Goal: Information Seeking & Learning: Compare options

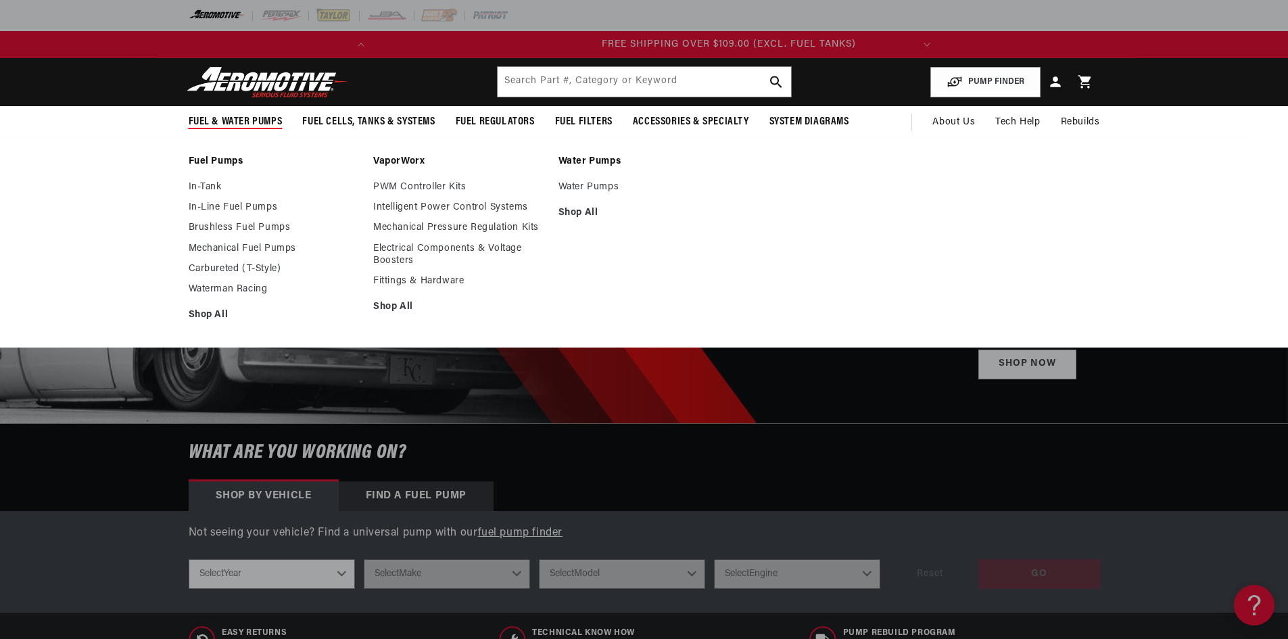
scroll to position [0, 535]
click at [239, 224] on link "Brushless Fuel Pumps" at bounding box center [275, 228] width 172 height 12
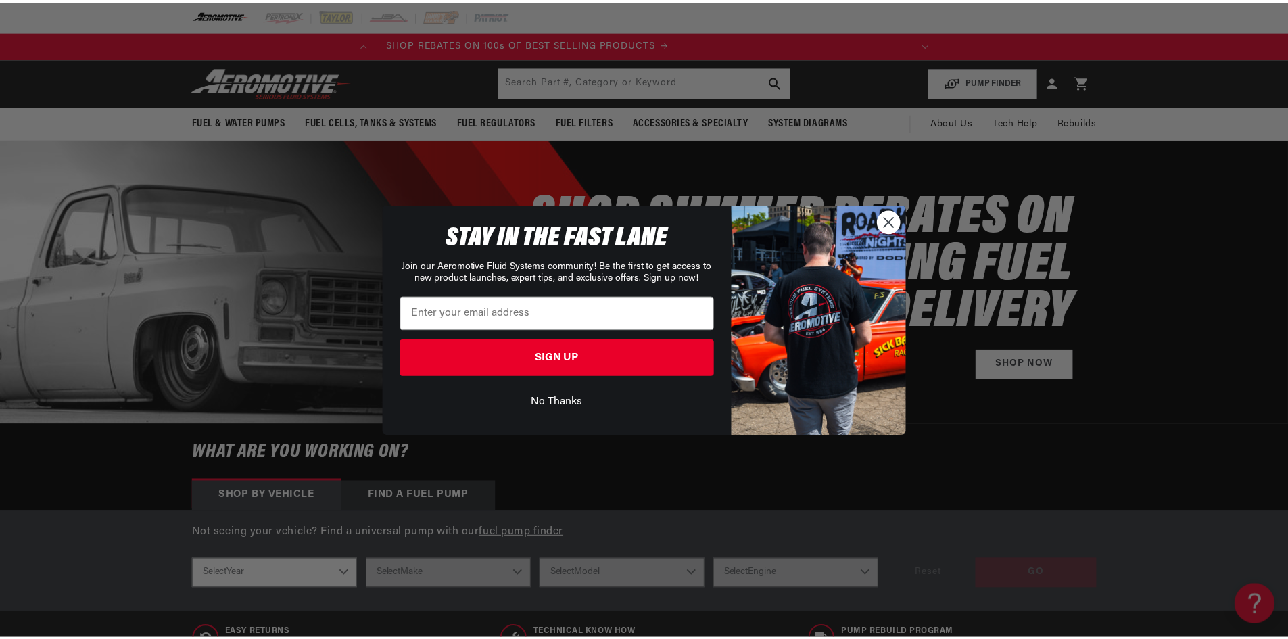
scroll to position [0, 0]
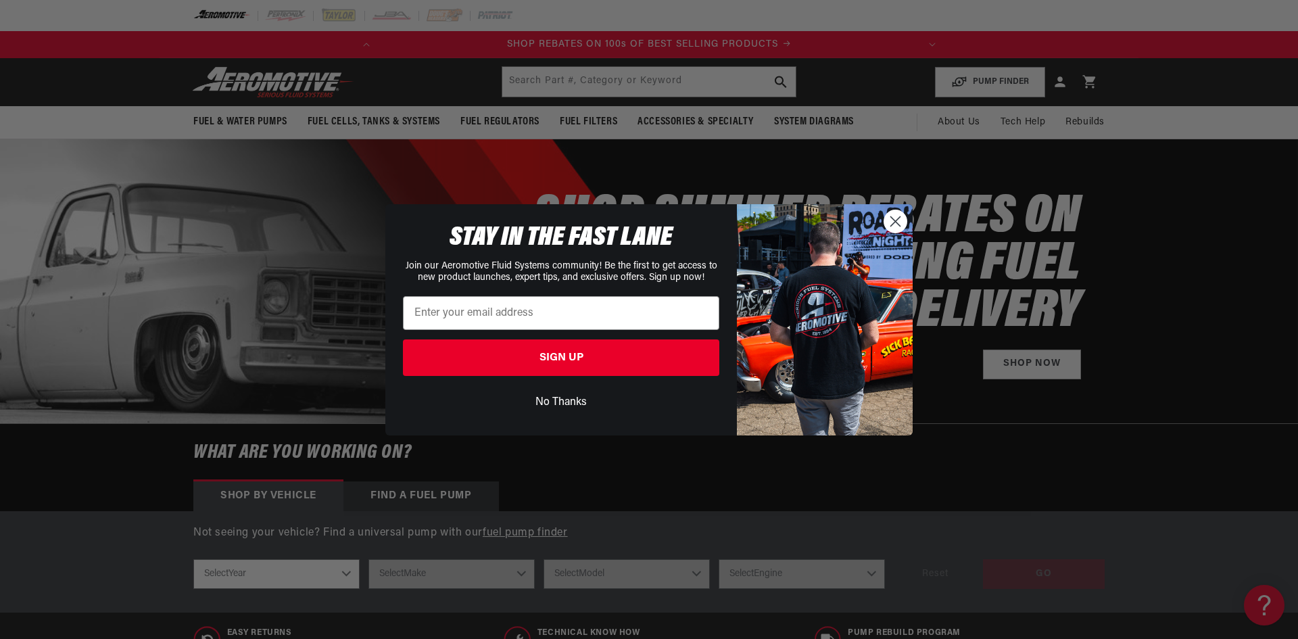
click at [898, 222] on circle "Close dialog" at bounding box center [895, 221] width 22 height 22
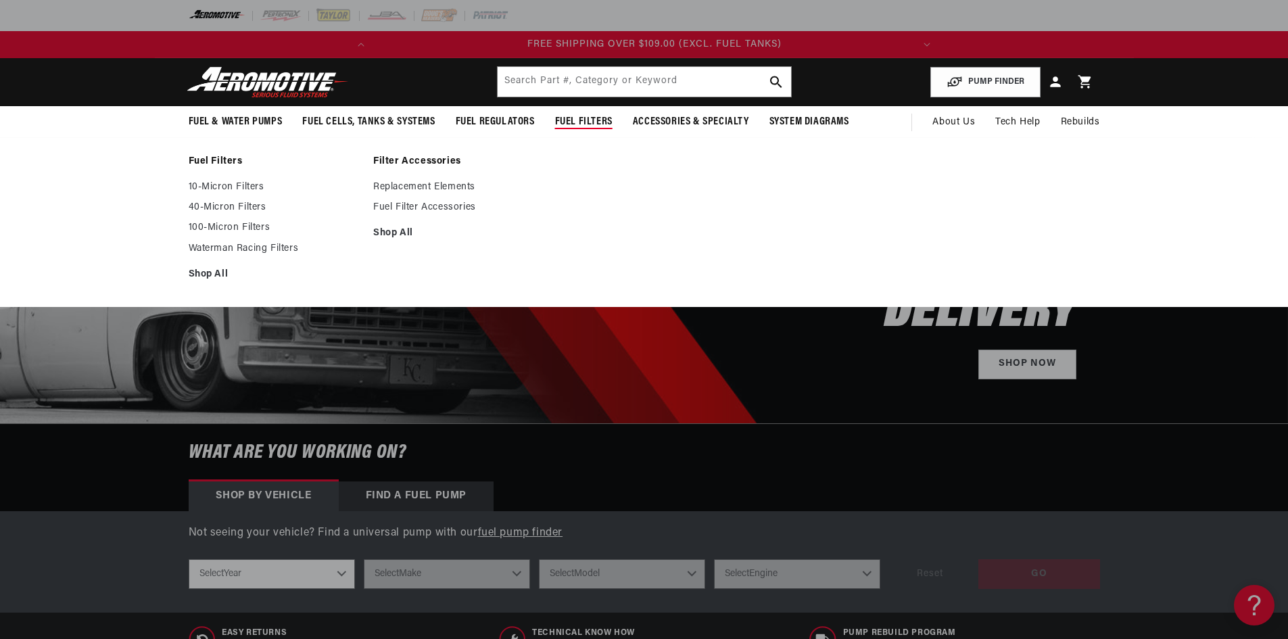
scroll to position [0, 535]
click at [226, 222] on link "100-Micron Filters" at bounding box center [275, 228] width 172 height 12
click at [253, 182] on link "10-Micron Filters" at bounding box center [275, 187] width 172 height 12
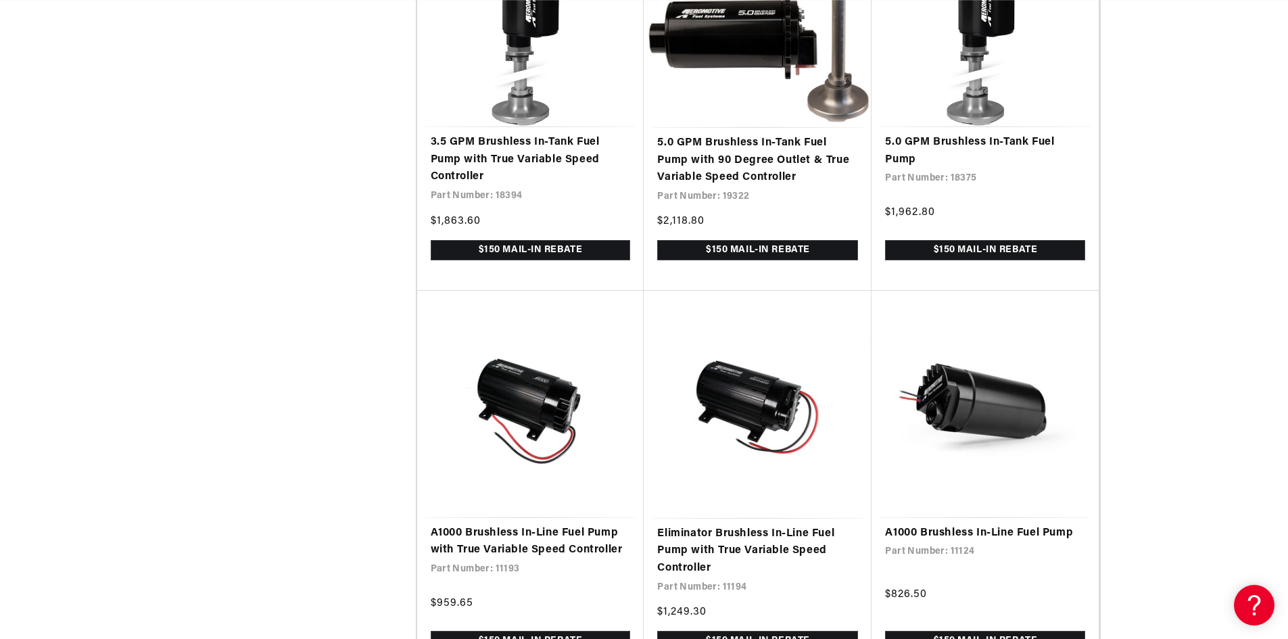
scroll to position [0, 535]
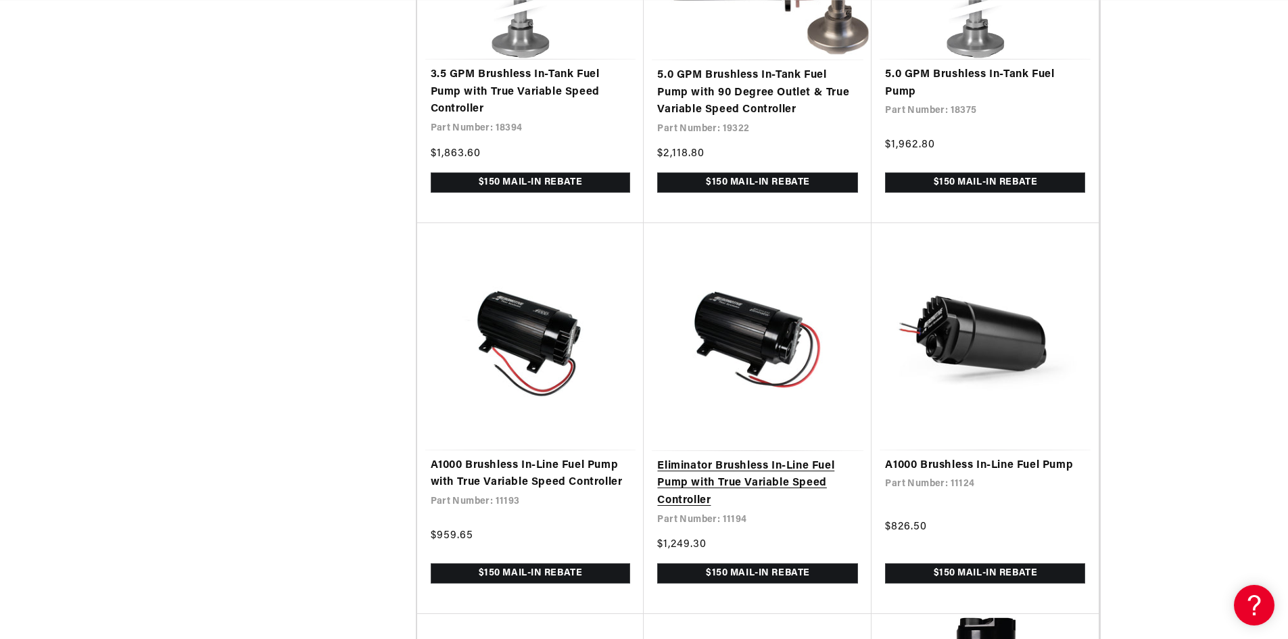
click at [775, 476] on link "Eliminator Brushless In-Line Fuel Pump with True Variable Speed Controller" at bounding box center [757, 484] width 201 height 52
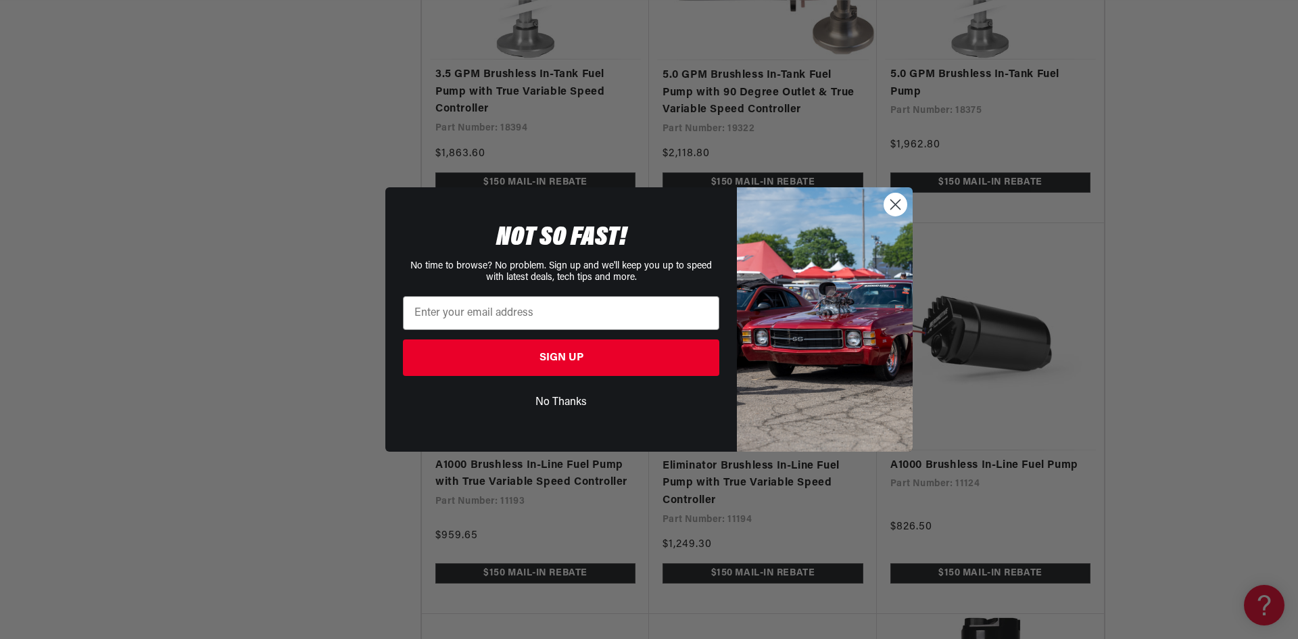
click at [896, 201] on circle "Close dialog" at bounding box center [895, 204] width 22 height 22
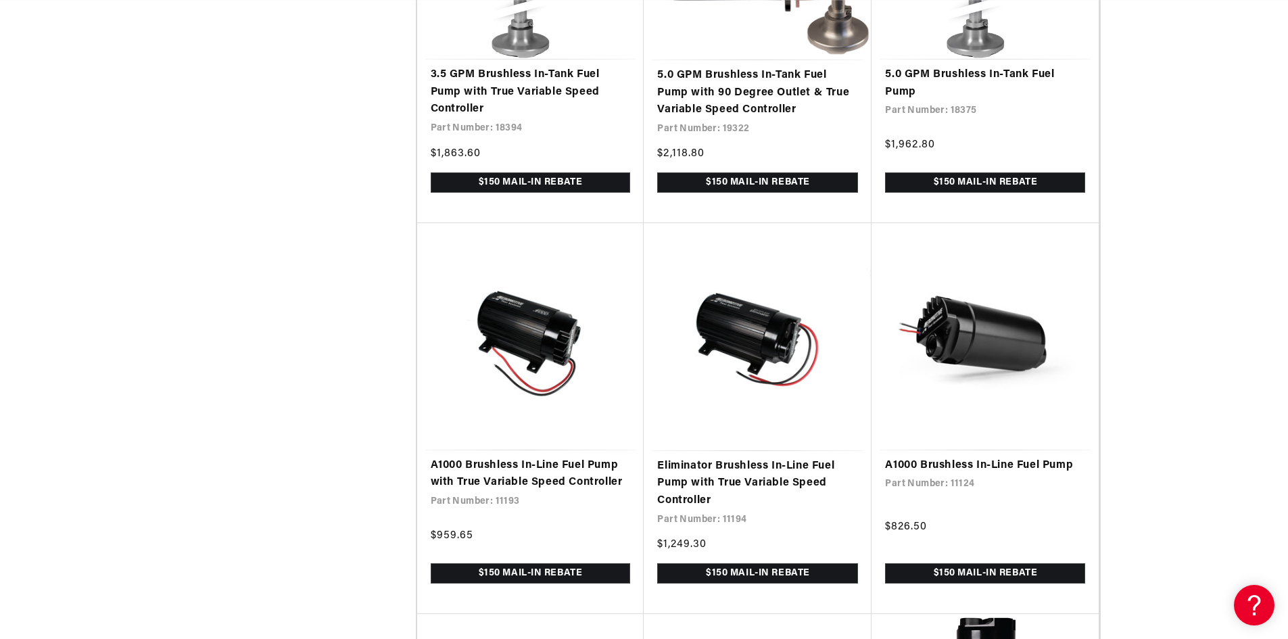
scroll to position [0, 535]
click at [527, 470] on link "A1000 Brushless In-Line Fuel Pump with True Variable Speed Controller" at bounding box center [531, 474] width 200 height 34
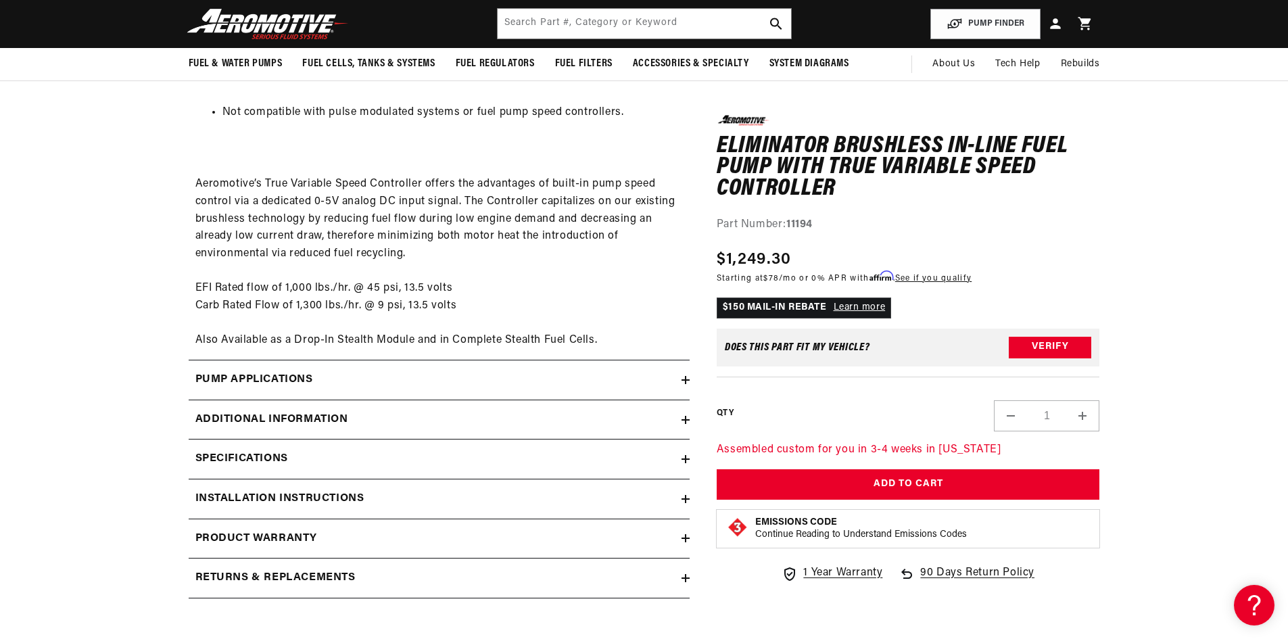
scroll to position [0, 535]
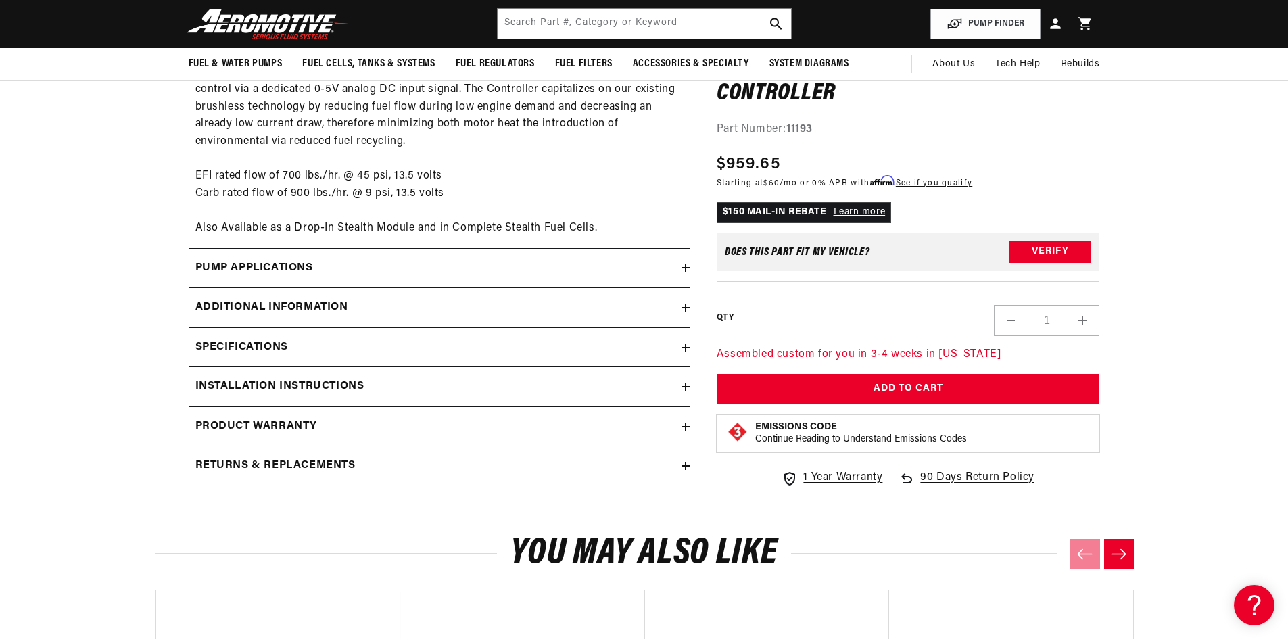
scroll to position [1757, 0]
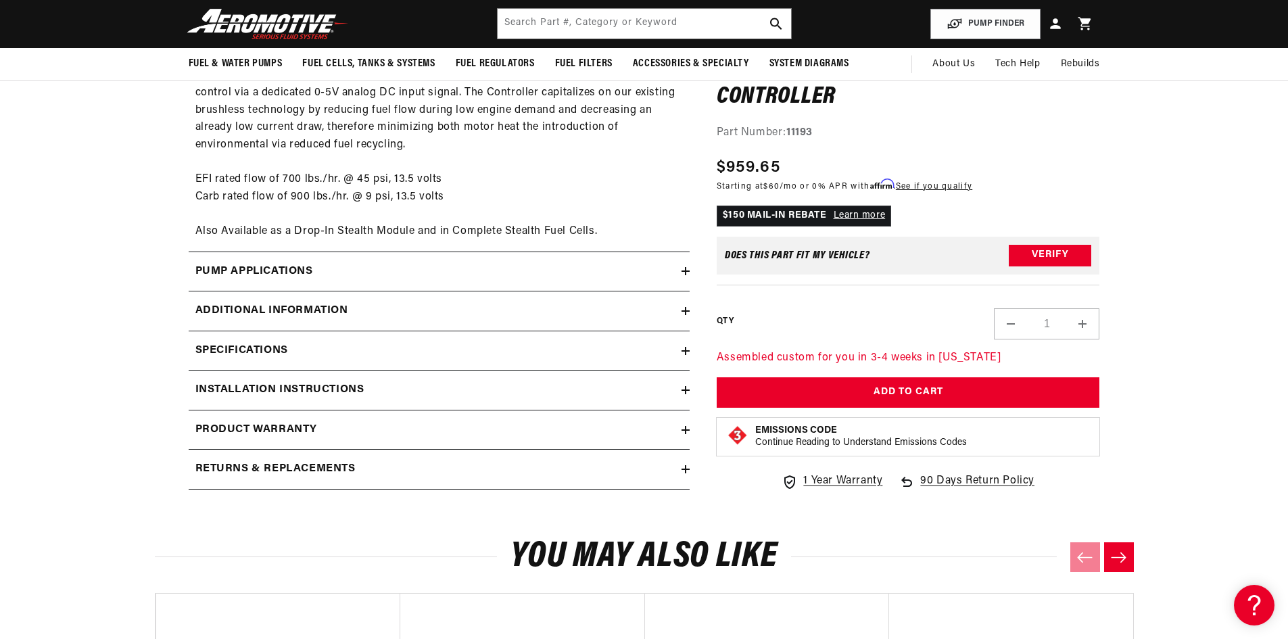
click at [683, 347] on icon at bounding box center [685, 351] width 8 height 8
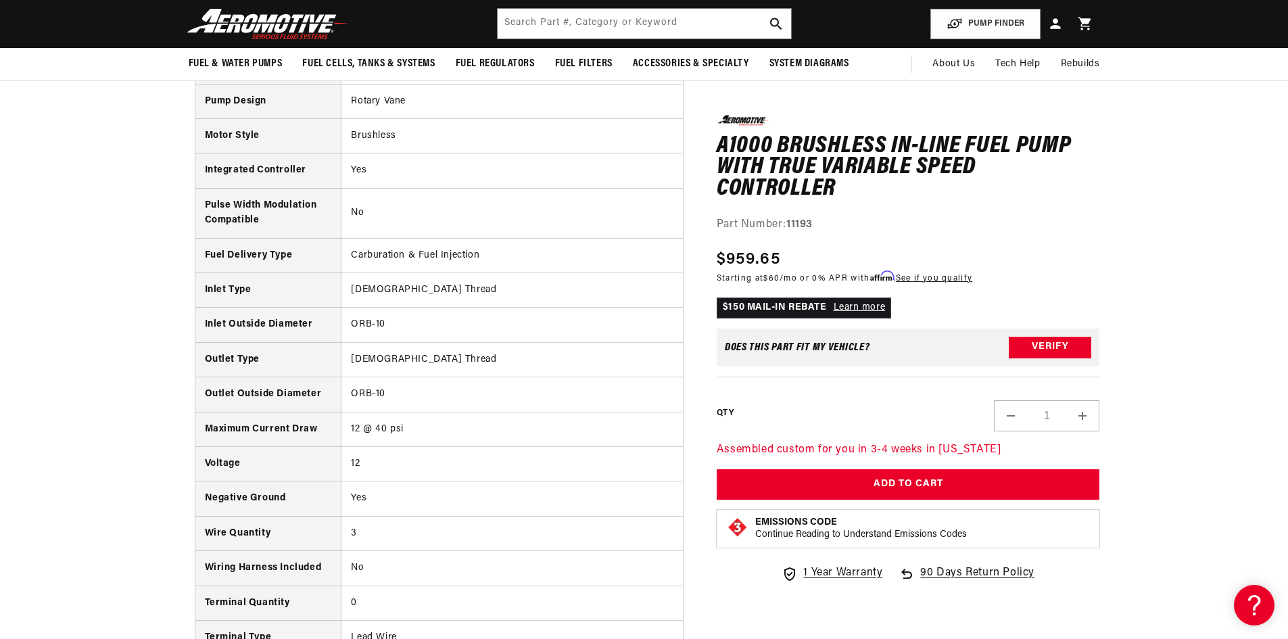
scroll to position [0, 0]
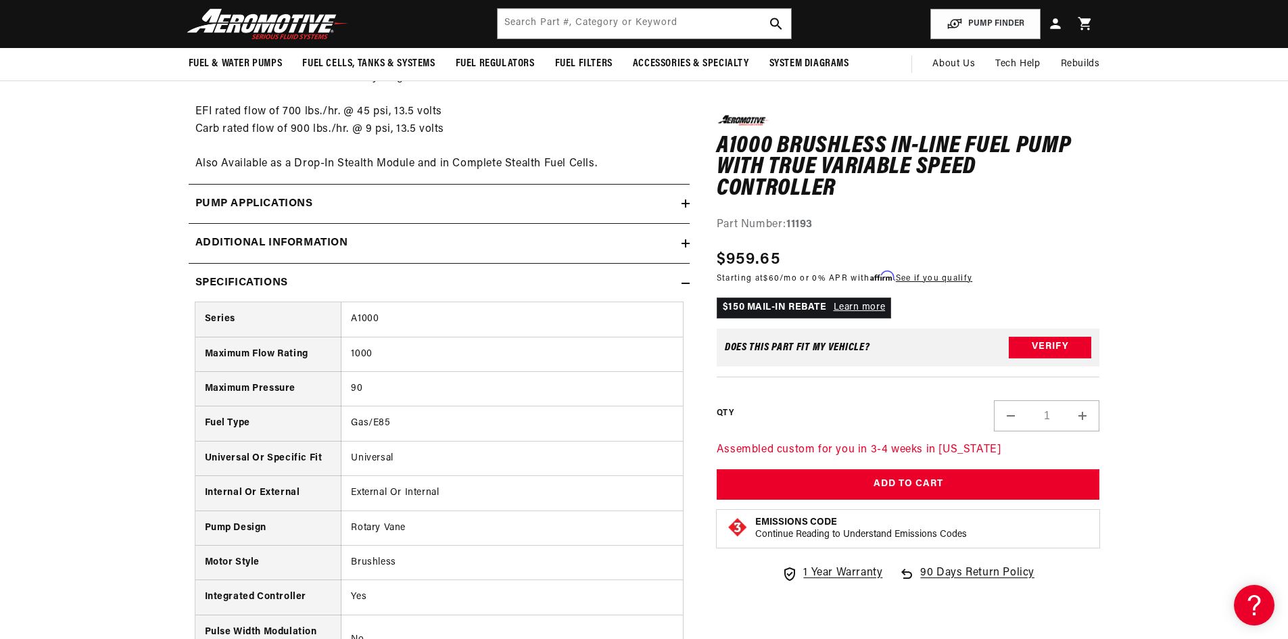
click at [682, 281] on icon at bounding box center [685, 283] width 8 height 8
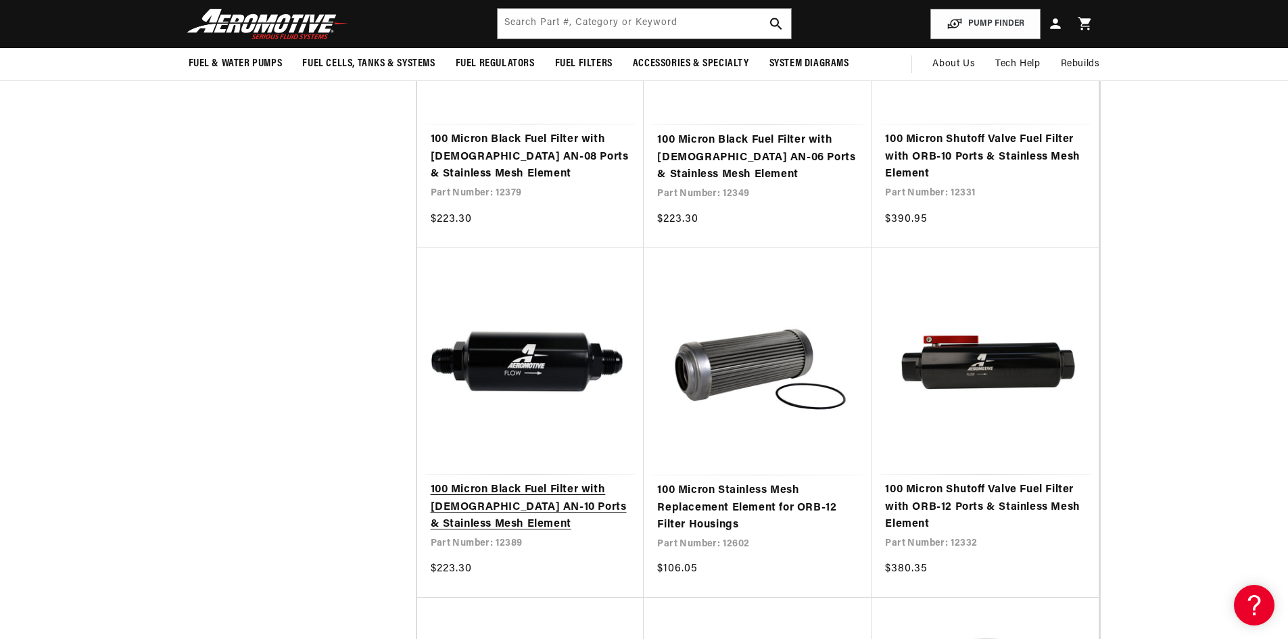
click at [570, 503] on link "100 Micron Black Fuel Filter with [DEMOGRAPHIC_DATA] AN-10 Ports & Stainless Me…" at bounding box center [531, 507] width 200 height 52
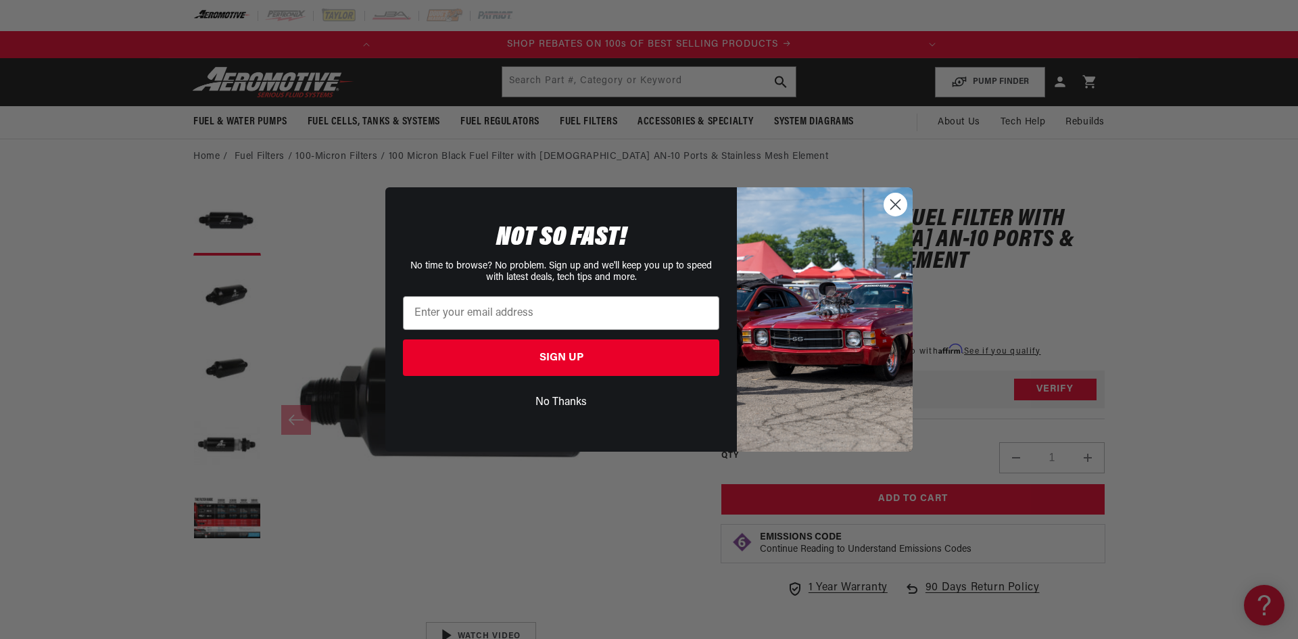
click at [895, 203] on circle "Close dialog" at bounding box center [895, 204] width 22 height 22
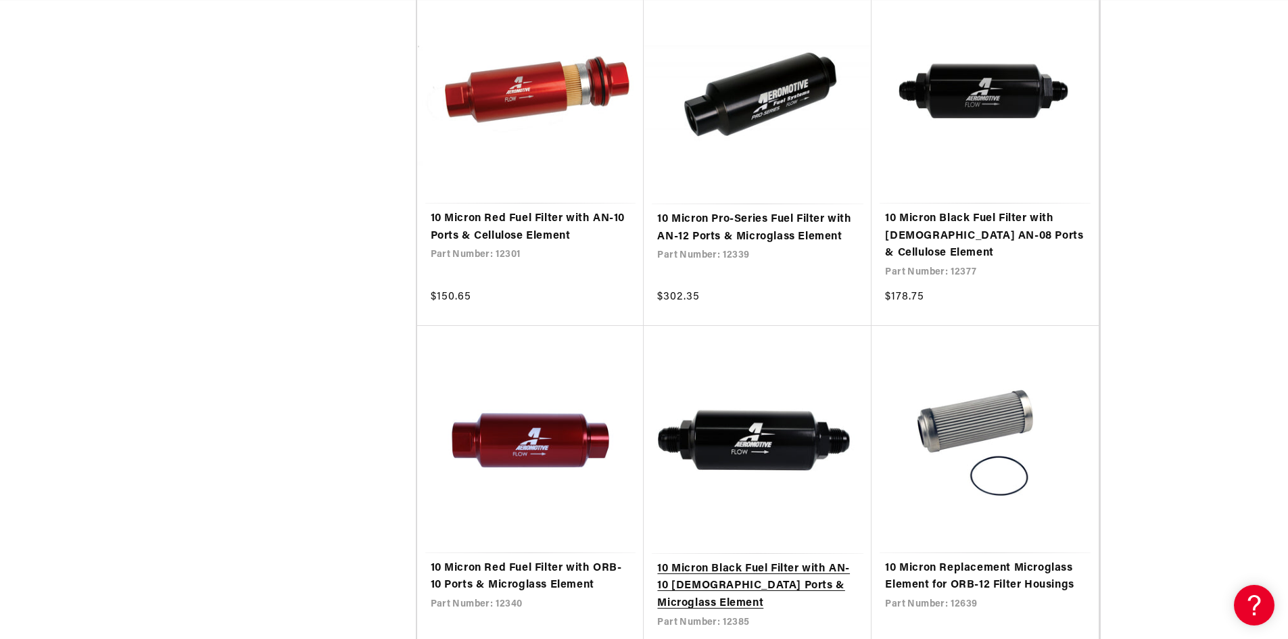
scroll to position [0, 535]
click at [785, 560] on link "10 Micron Black Fuel Filter with AN-10 [DEMOGRAPHIC_DATA] Ports & Microglass El…" at bounding box center [757, 586] width 201 height 52
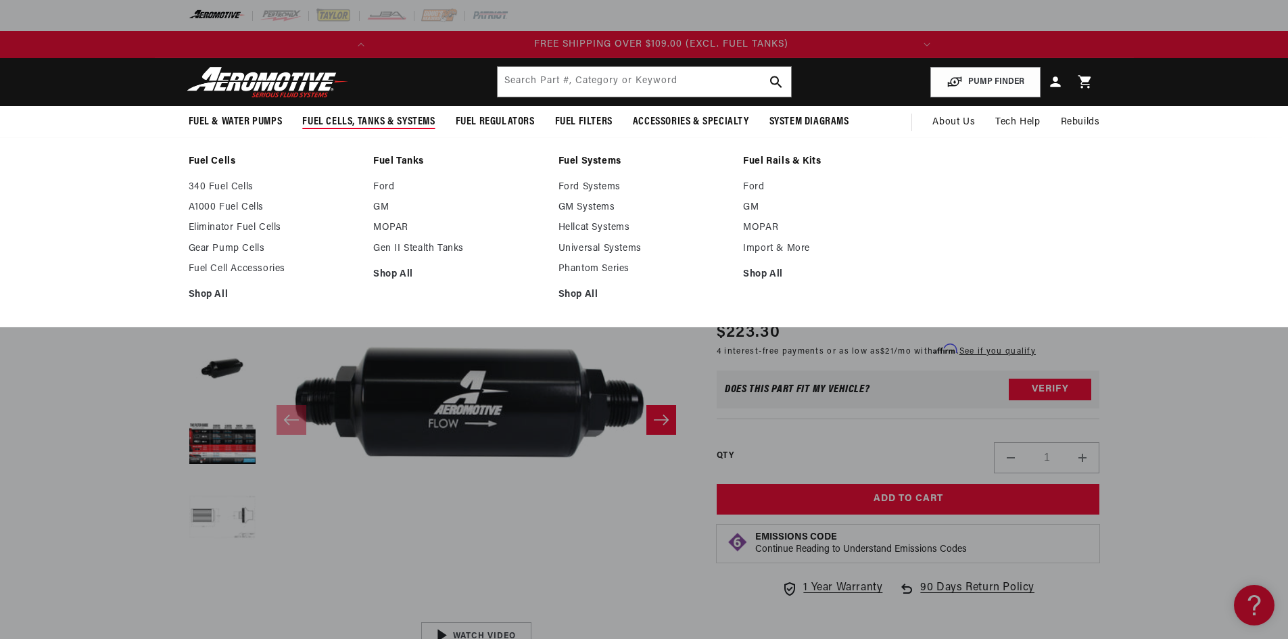
scroll to position [0, 535]
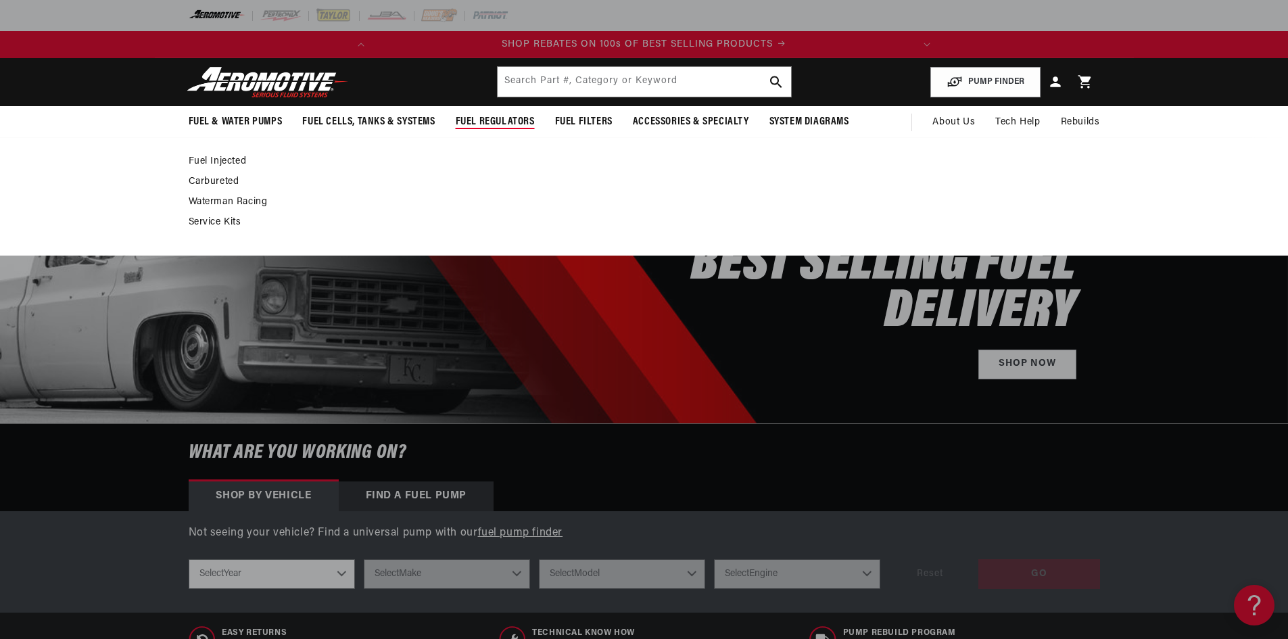
click at [212, 158] on link "Fuel Injected" at bounding box center [638, 161] width 898 height 12
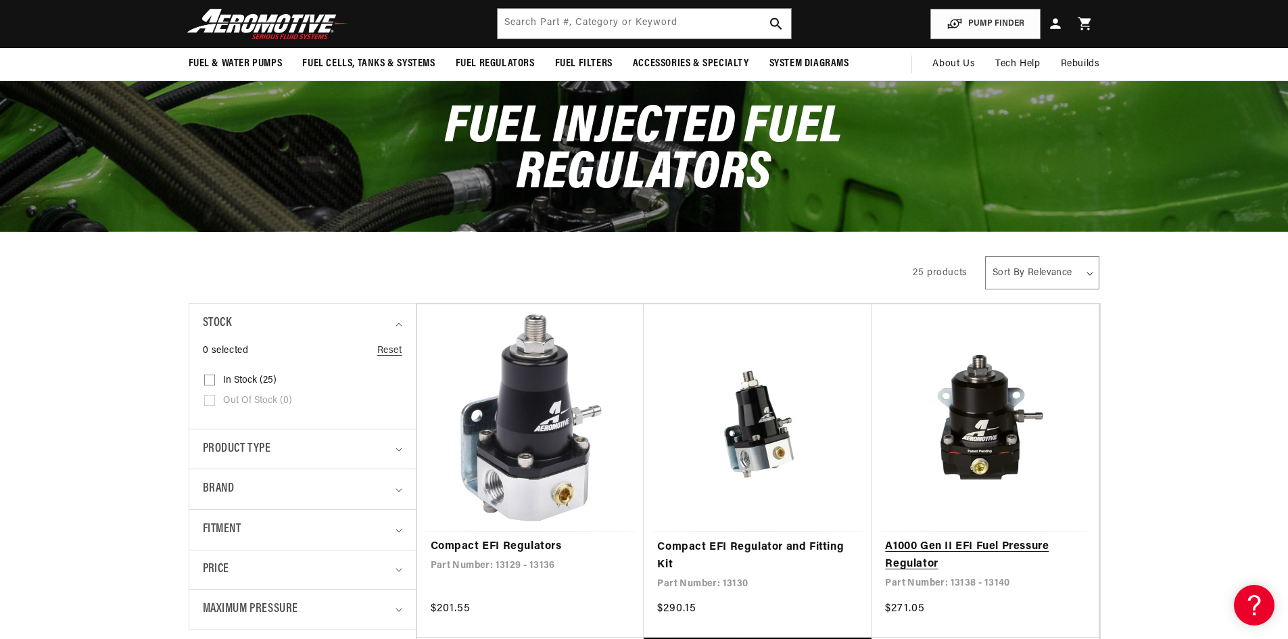
click at [976, 541] on link "A1000 Gen II EFI Fuel Pressure Regulator" at bounding box center [985, 555] width 200 height 34
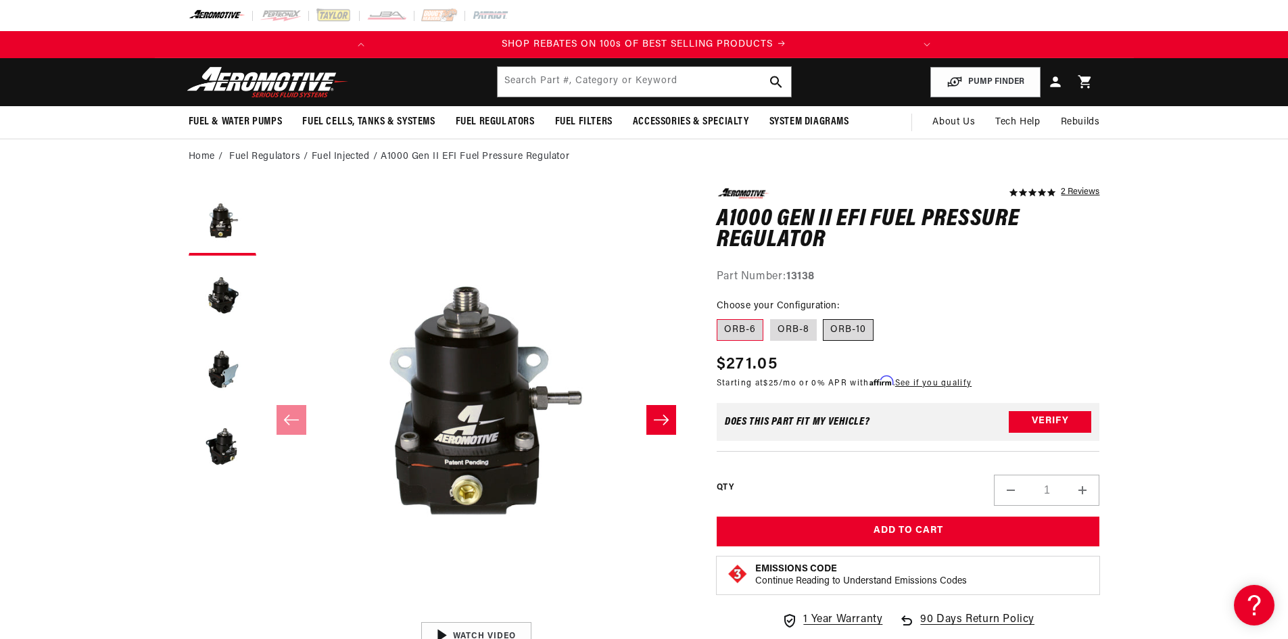
click at [865, 326] on label "ORB-10" at bounding box center [848, 330] width 51 height 22
click at [824, 317] on input "ORB-10" at bounding box center [823, 316] width 1 height 1
radio input "true"
